Goal: Information Seeking & Learning: Learn about a topic

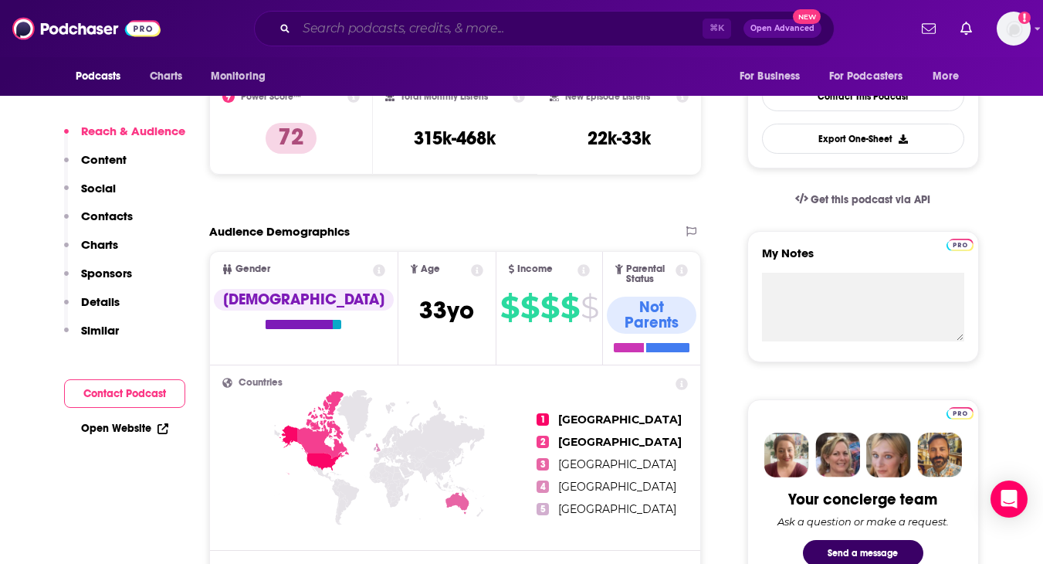
click at [492, 30] on input "Search podcasts, credits, & more..." at bounding box center [499, 28] width 406 height 25
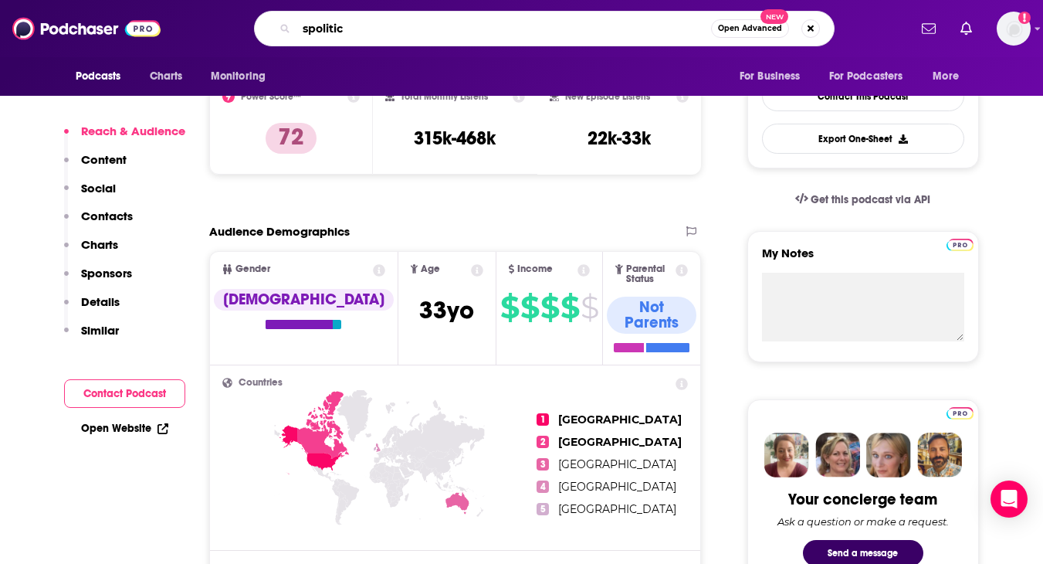
type input "spolitics"
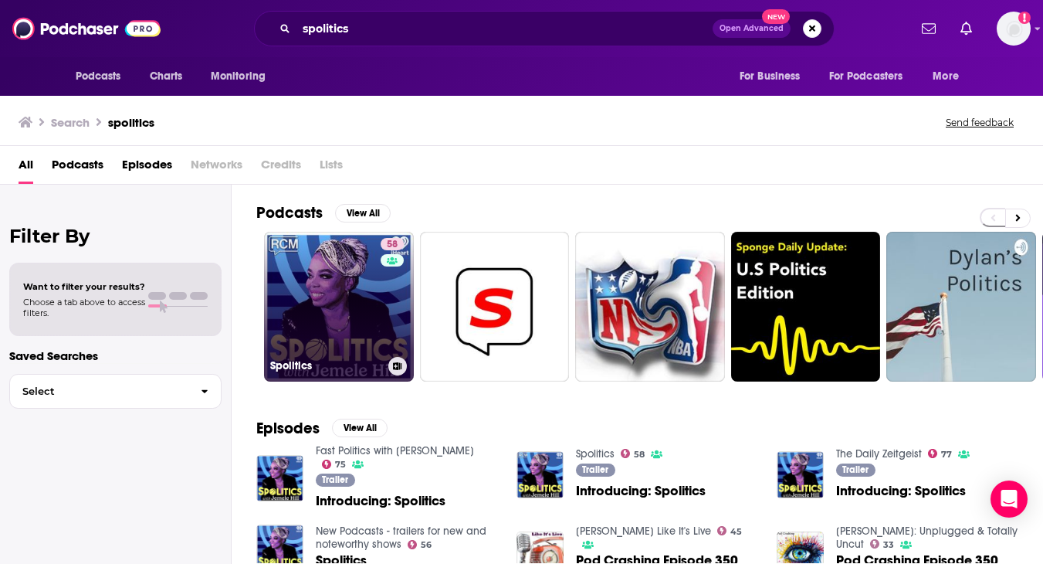
click at [338, 268] on link "58 Spolitics" at bounding box center [339, 307] width 150 height 150
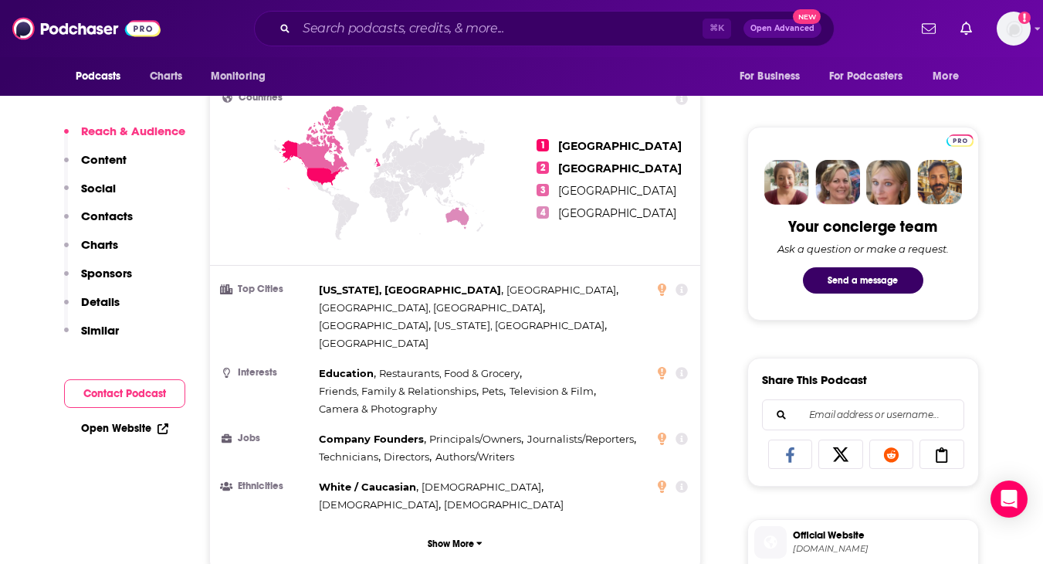
scroll to position [672, 0]
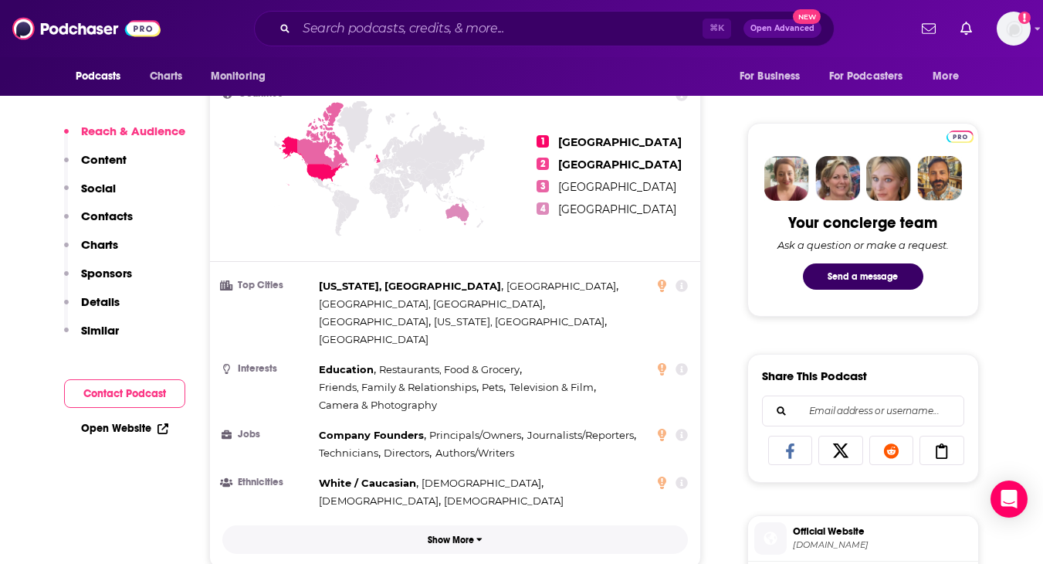
click at [441, 525] on button "Show More" at bounding box center [455, 539] width 466 height 29
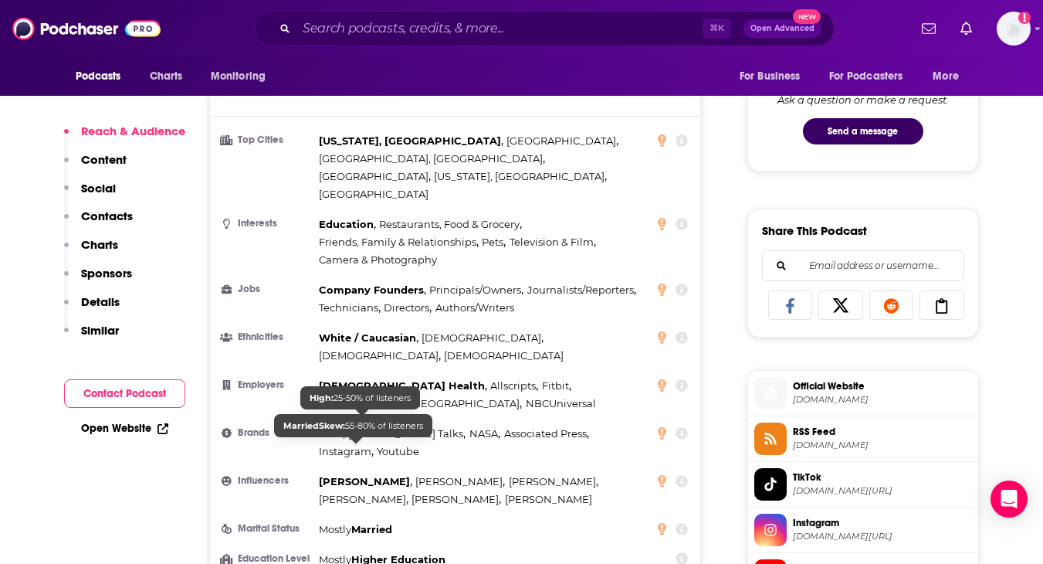
scroll to position [850, 0]
